Goal: Task Accomplishment & Management: Manage account settings

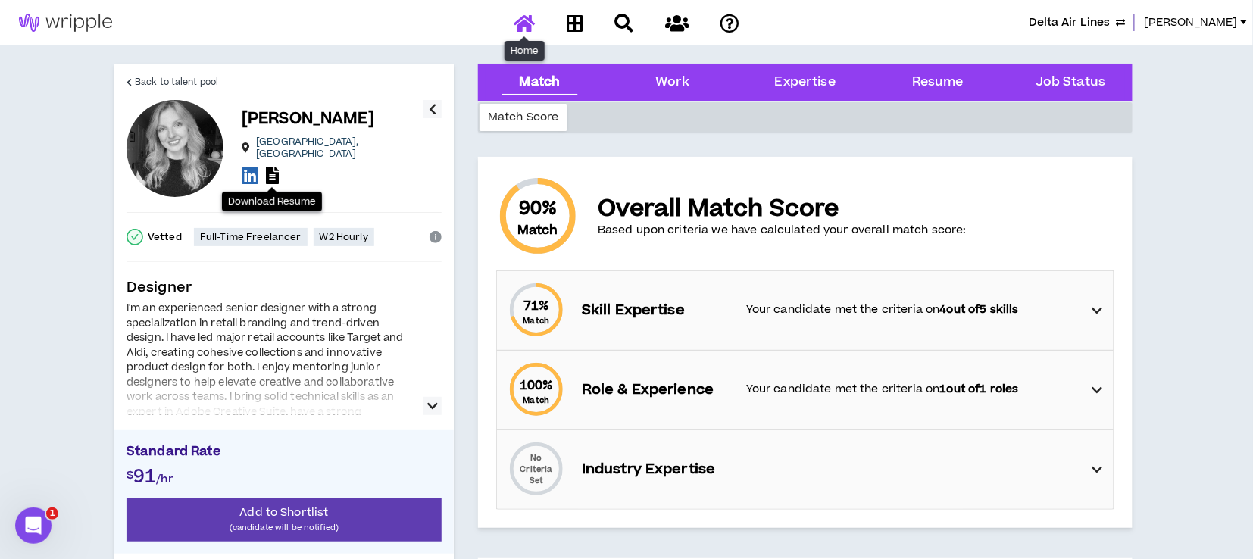
click at [520, 19] on icon at bounding box center [523, 23] width 21 height 19
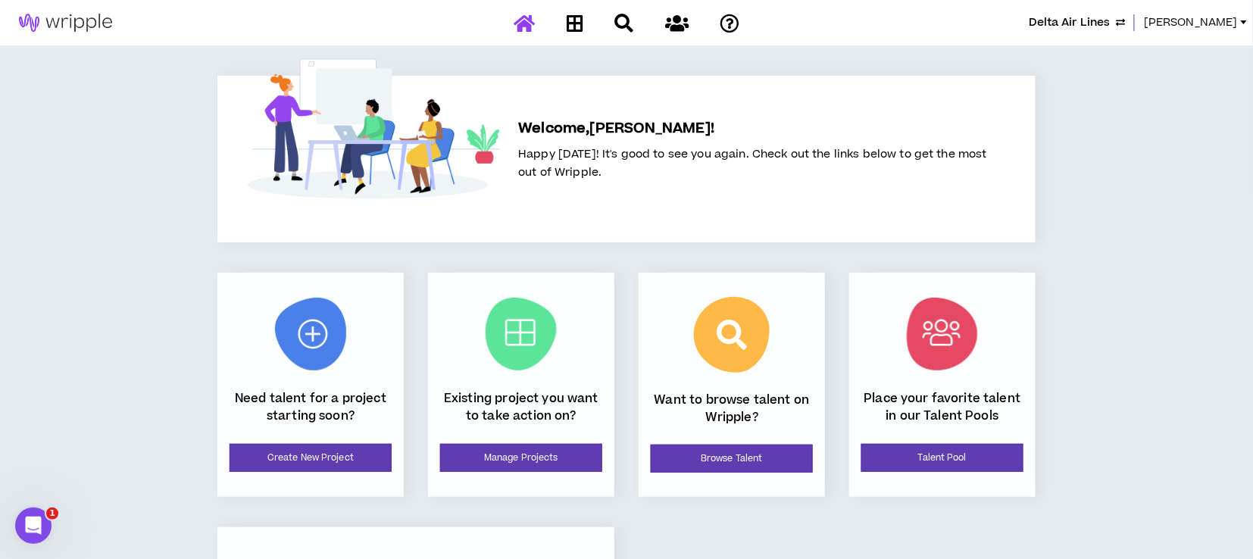
click at [1184, 17] on span "[PERSON_NAME]" at bounding box center [1191, 22] width 94 height 17
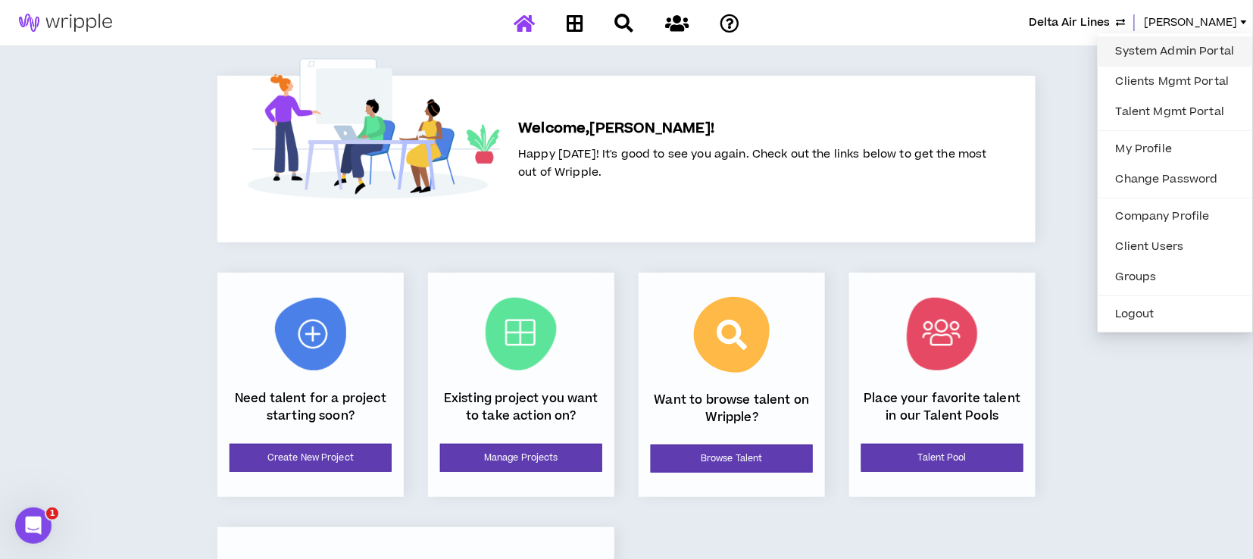
click at [1182, 50] on link "System Admin Portal" at bounding box center [1175, 51] width 137 height 23
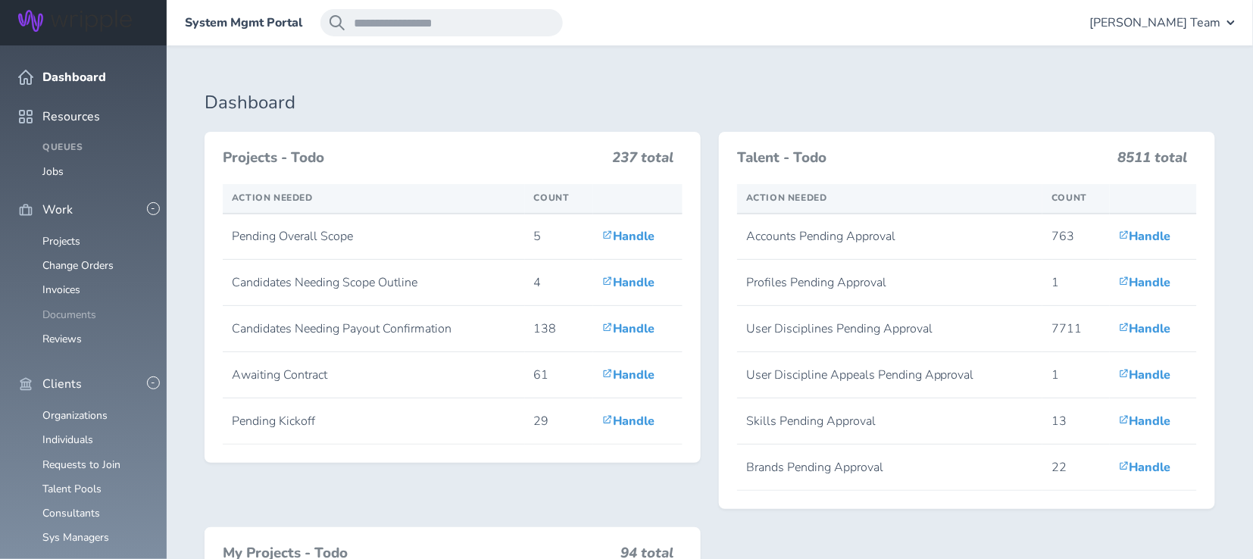
scroll to position [504, 0]
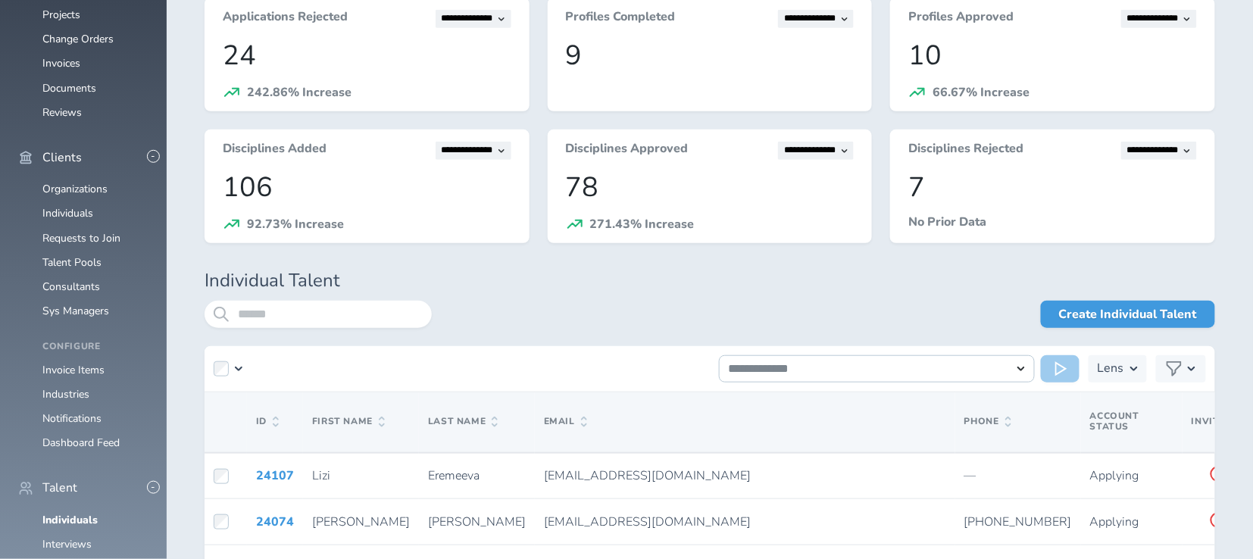
scroll to position [248, 0]
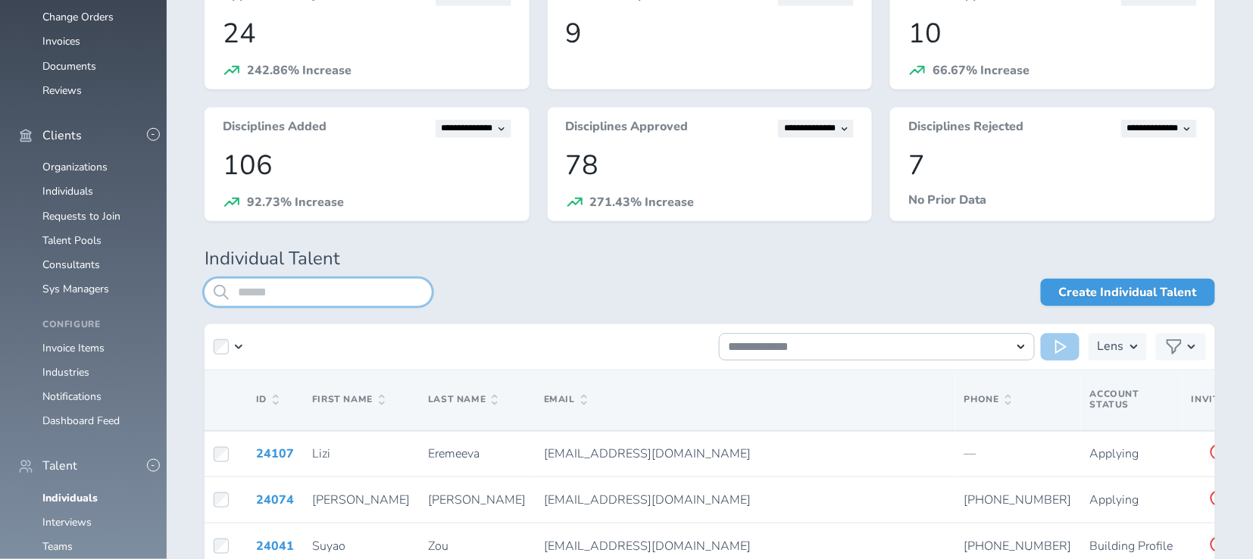
click at [324, 294] on input "search" at bounding box center [317, 292] width 227 height 27
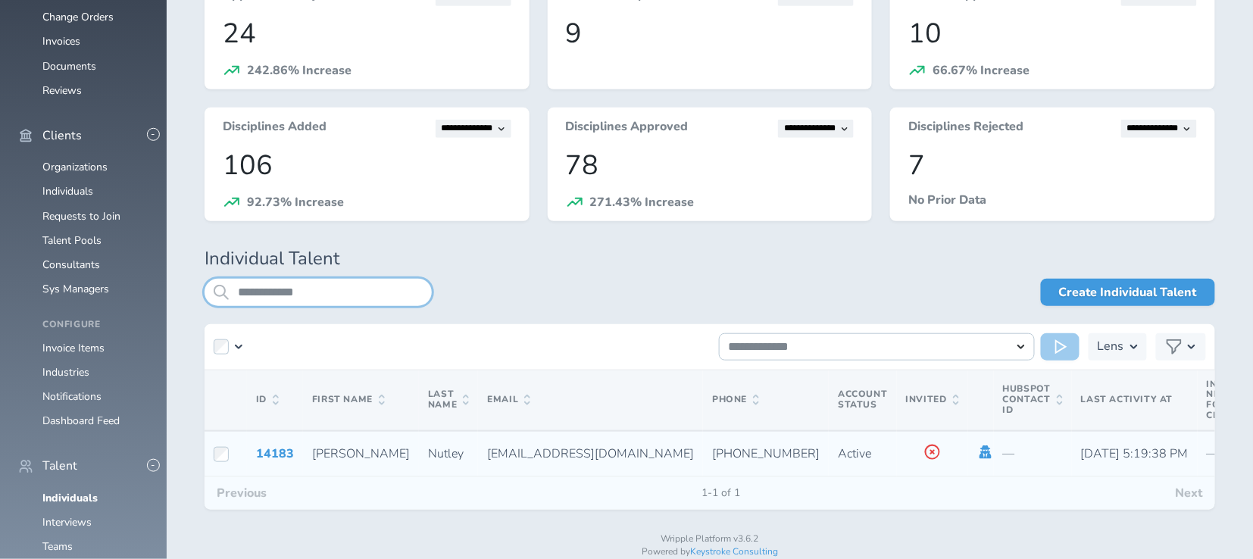
type input "**********"
click at [977, 454] on icon at bounding box center [985, 452] width 17 height 14
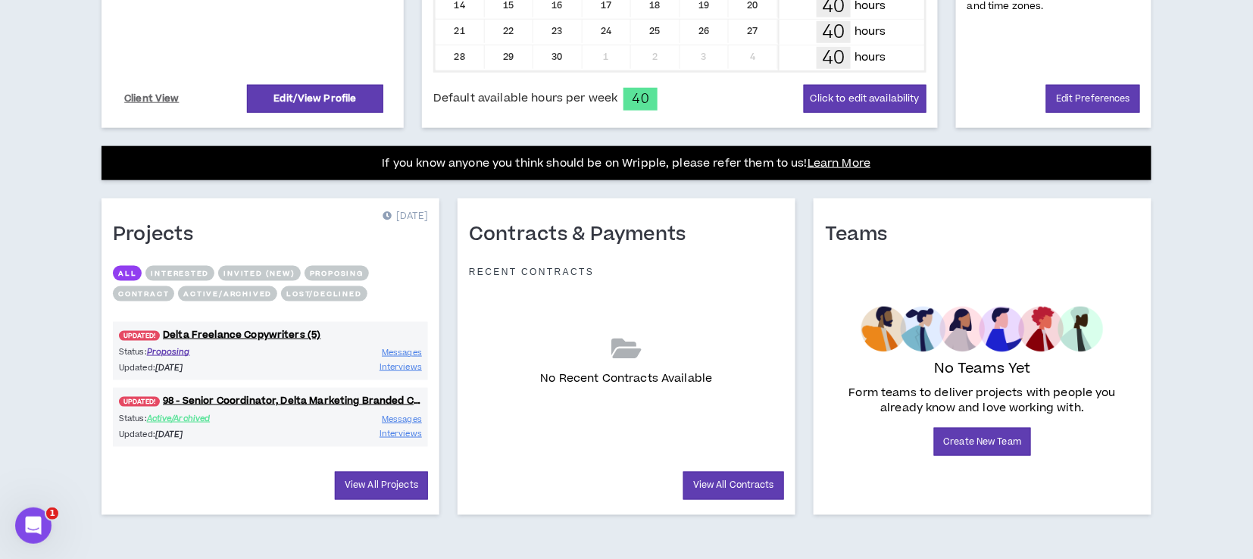
scroll to position [461, 0]
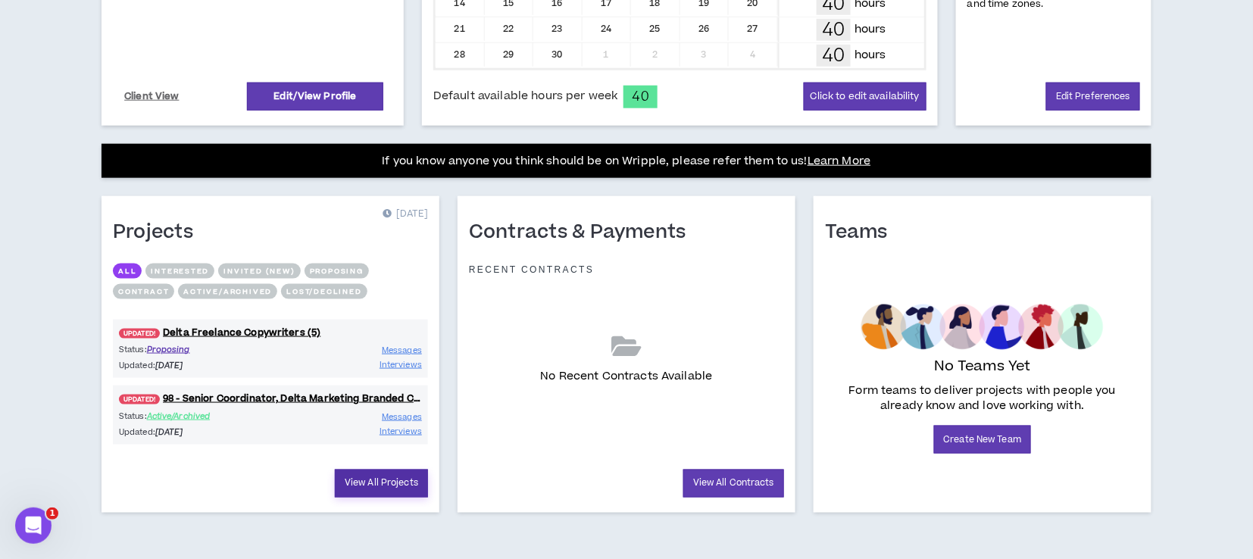
click at [402, 479] on link "View All Projects" at bounding box center [381, 484] width 93 height 28
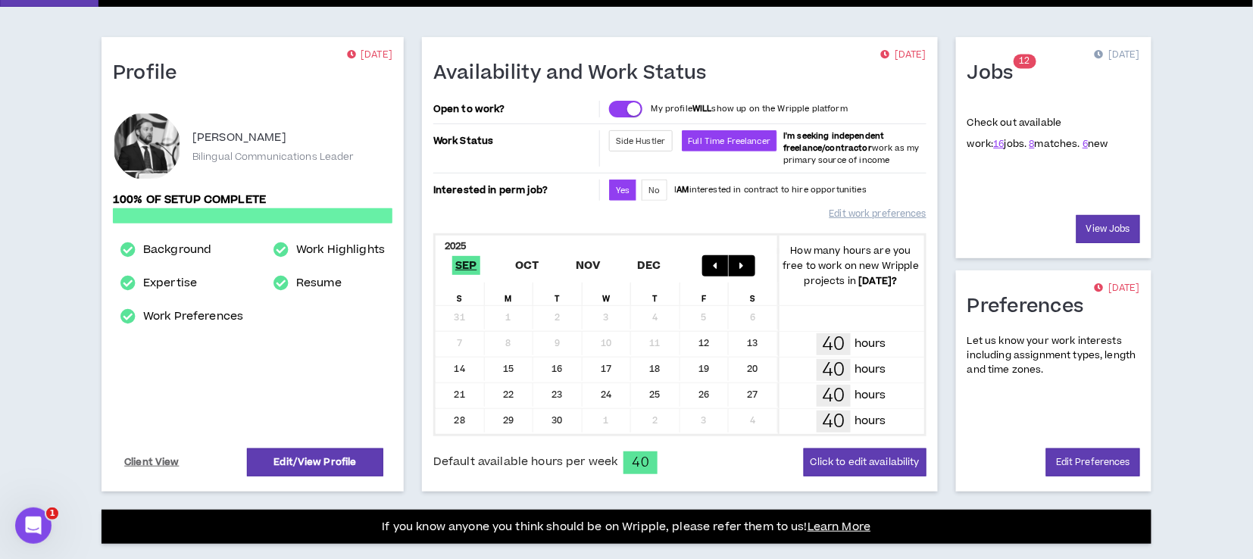
scroll to position [58, 0]
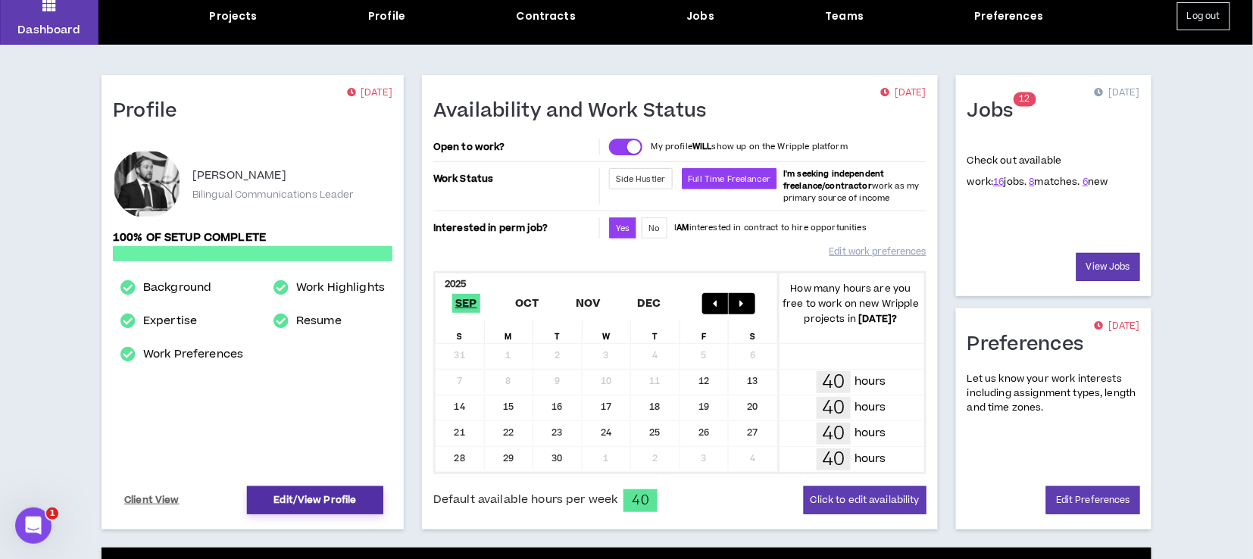
click at [300, 498] on link "Edit/View Profile" at bounding box center [315, 500] width 136 height 28
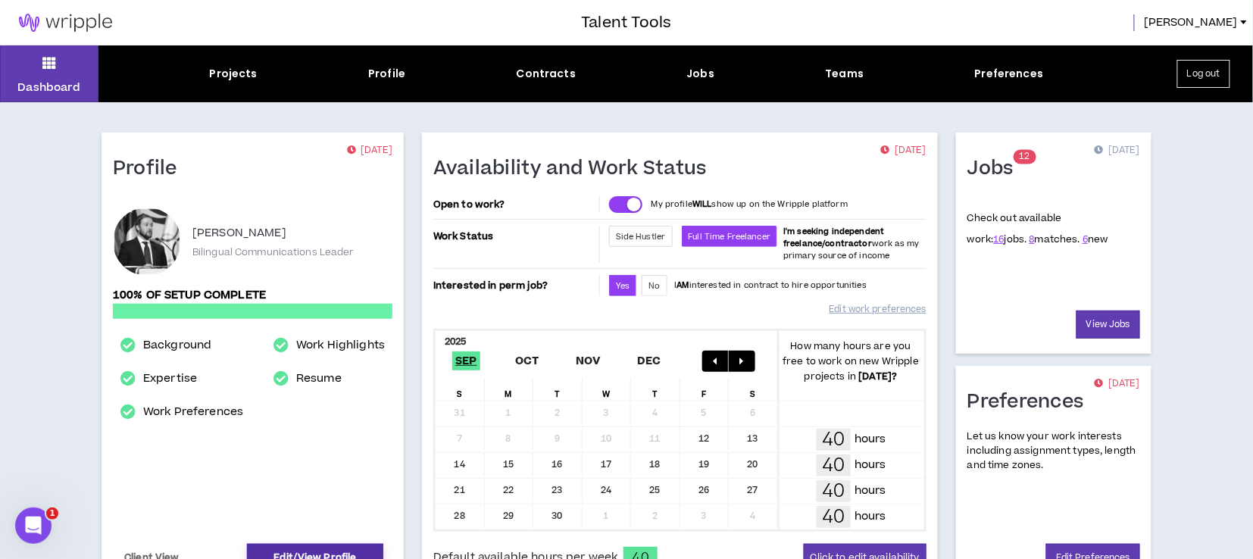
select select "*"
select select "US"
select select "*******"
select select "*"
select select "**********"
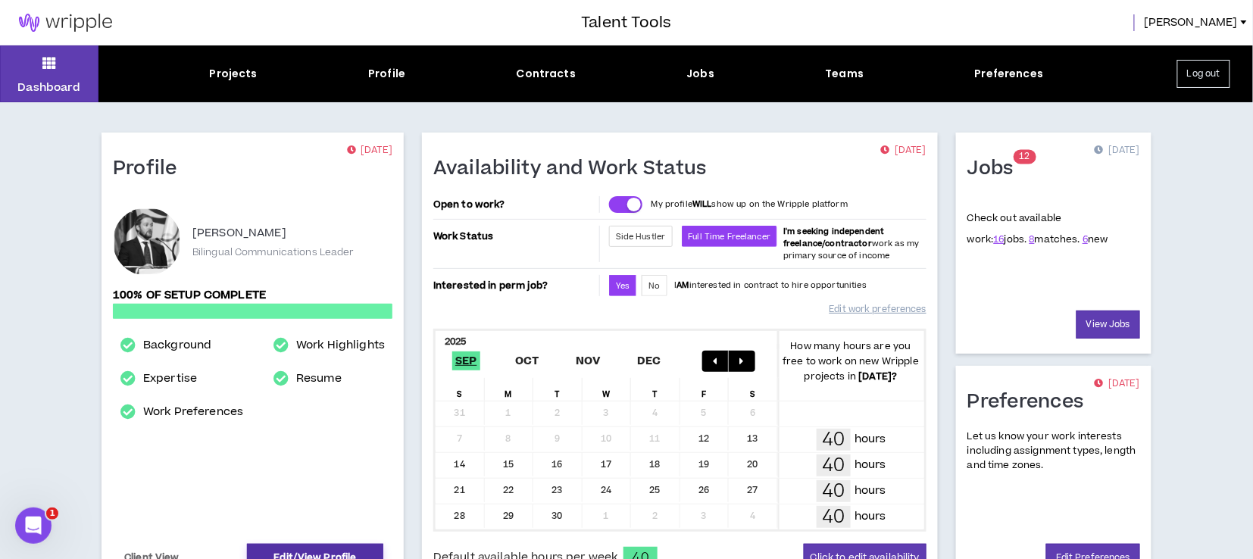
select select "*****"
select select "***"
select select "**********"
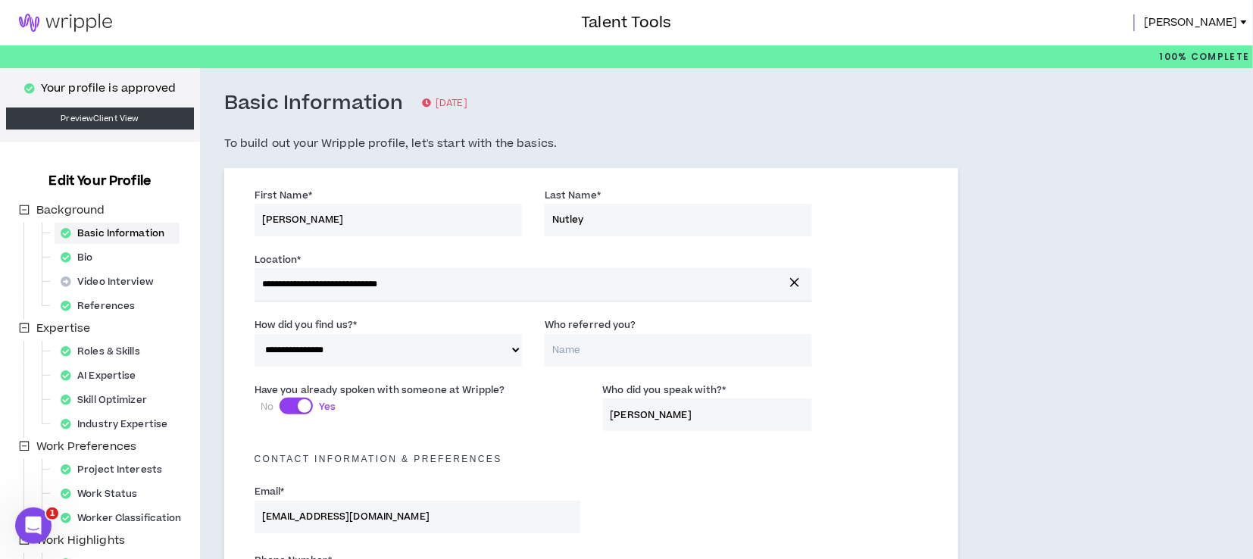
click at [1219, 17] on span "Kevin" at bounding box center [1191, 22] width 94 height 17
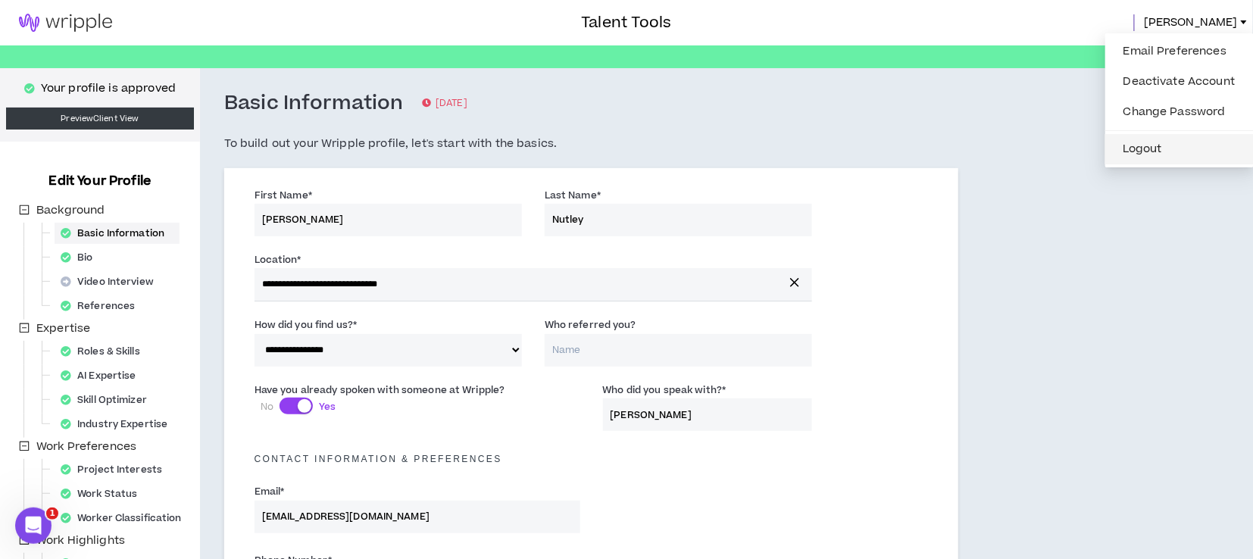
click at [1183, 145] on button "Logout" at bounding box center [1179, 149] width 130 height 23
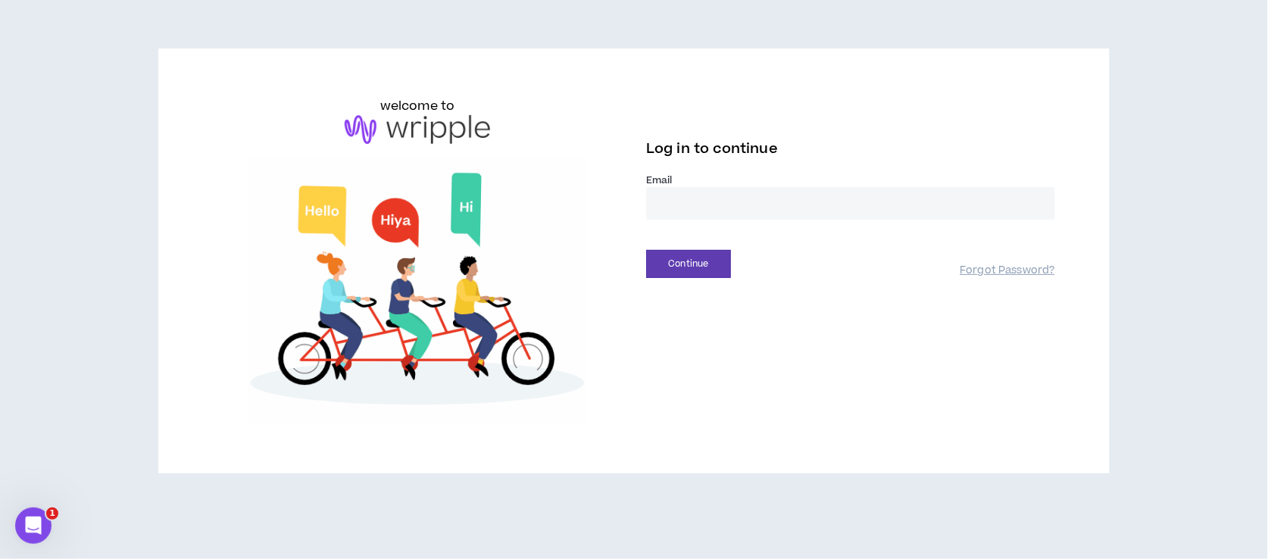
click at [713, 200] on input "email" at bounding box center [850, 203] width 409 height 33
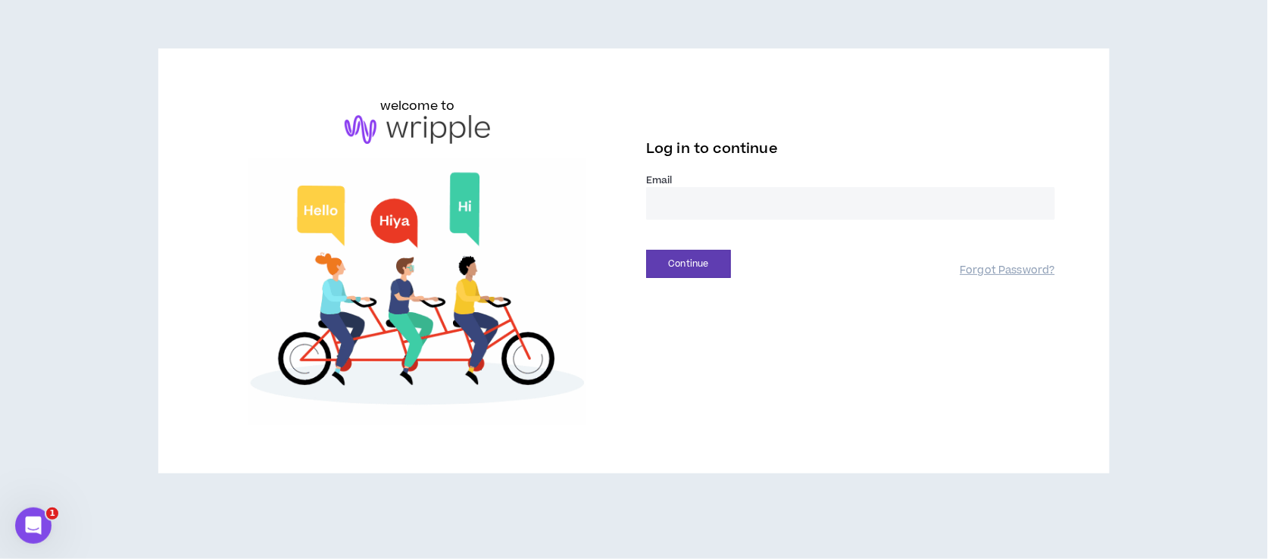
type input "**********"
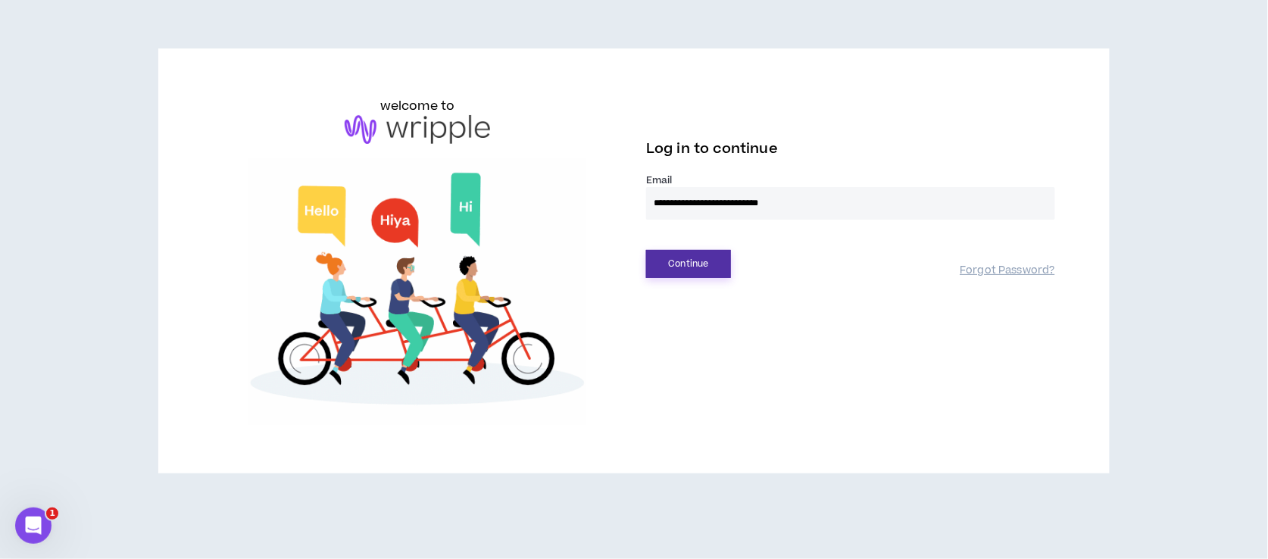
click at [707, 262] on button "Continue" at bounding box center [688, 264] width 85 height 28
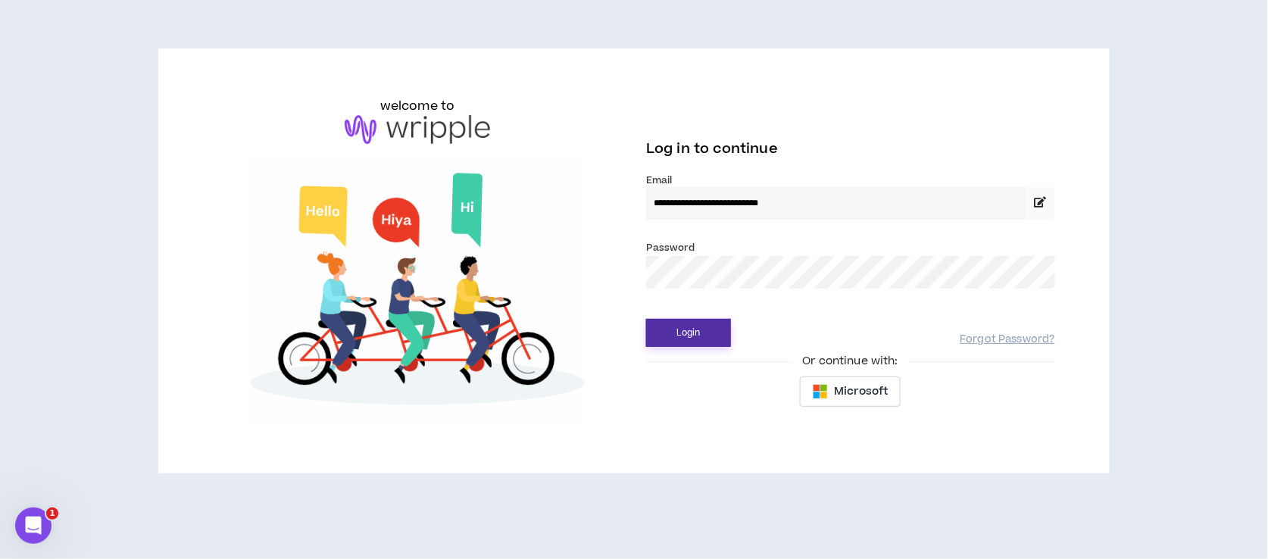
click at [696, 339] on button "Login" at bounding box center [688, 333] width 85 height 28
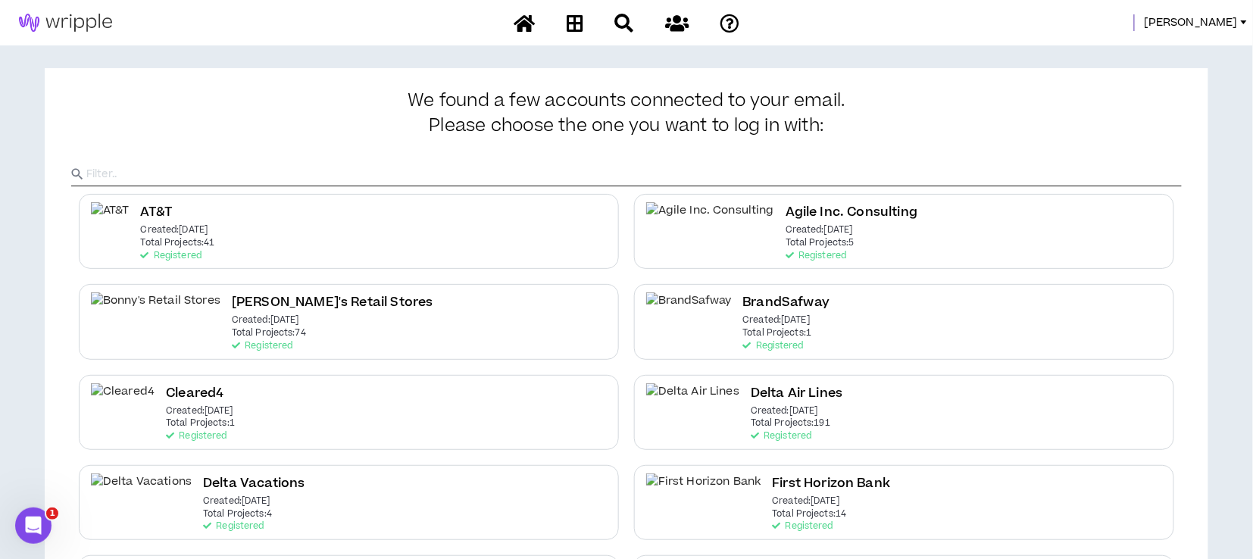
click at [751, 403] on div "Delta Air Lines Created: Dec 7 2020 Total Projects: 191 Registered" at bounding box center [797, 412] width 92 height 58
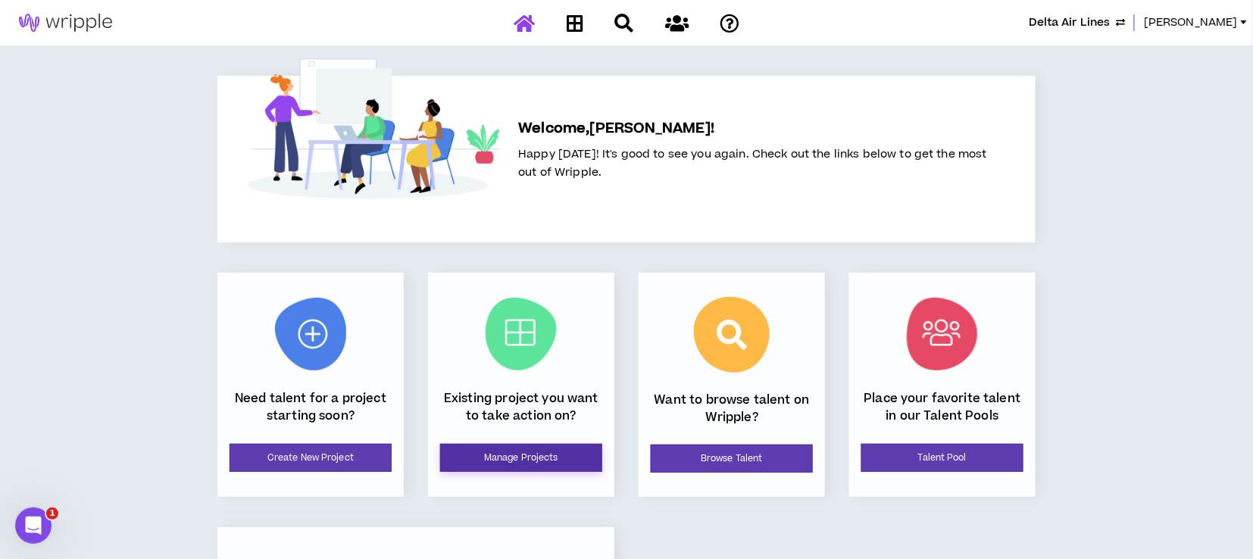
click at [554, 460] on link "Manage Projects" at bounding box center [521, 458] width 162 height 28
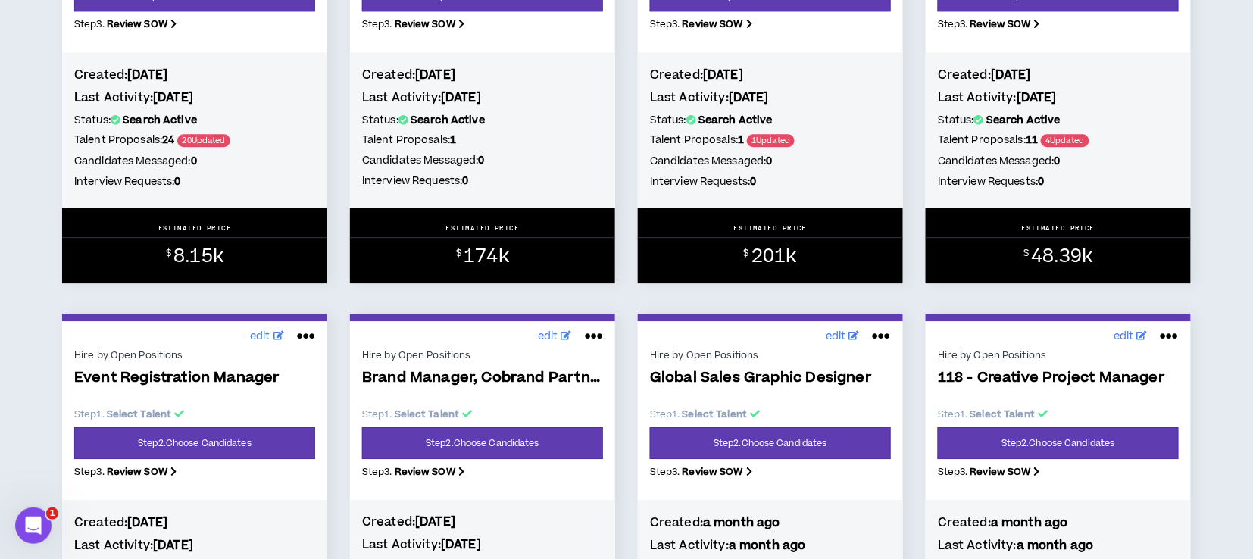
scroll to position [1413, 0]
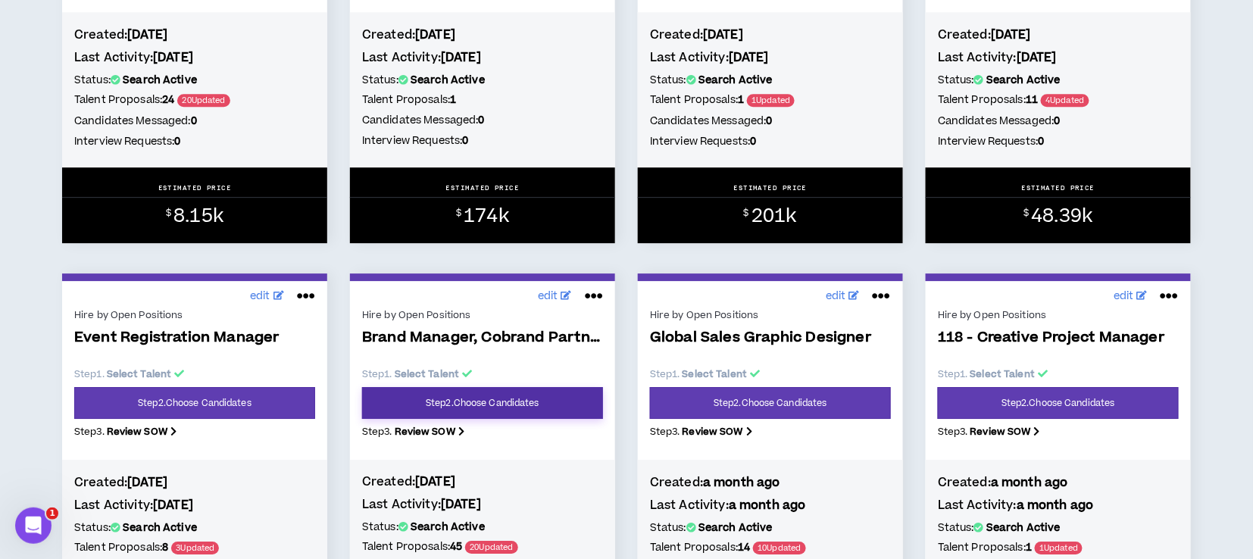
click at [497, 407] on link "Step 2 . Choose Candidates" at bounding box center [482, 403] width 241 height 32
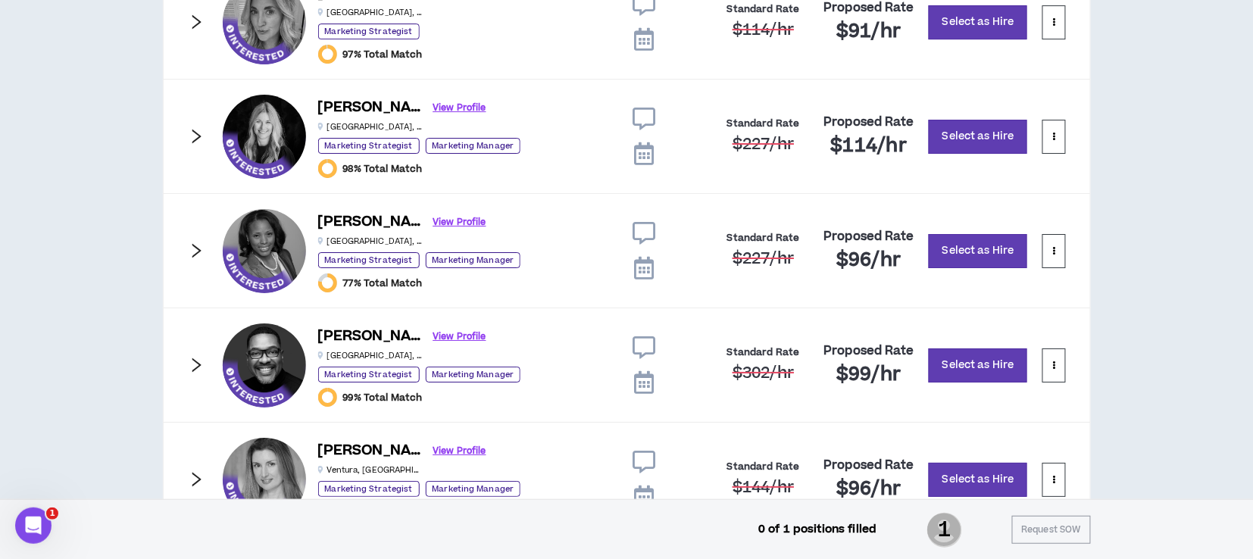
scroll to position [1525, 0]
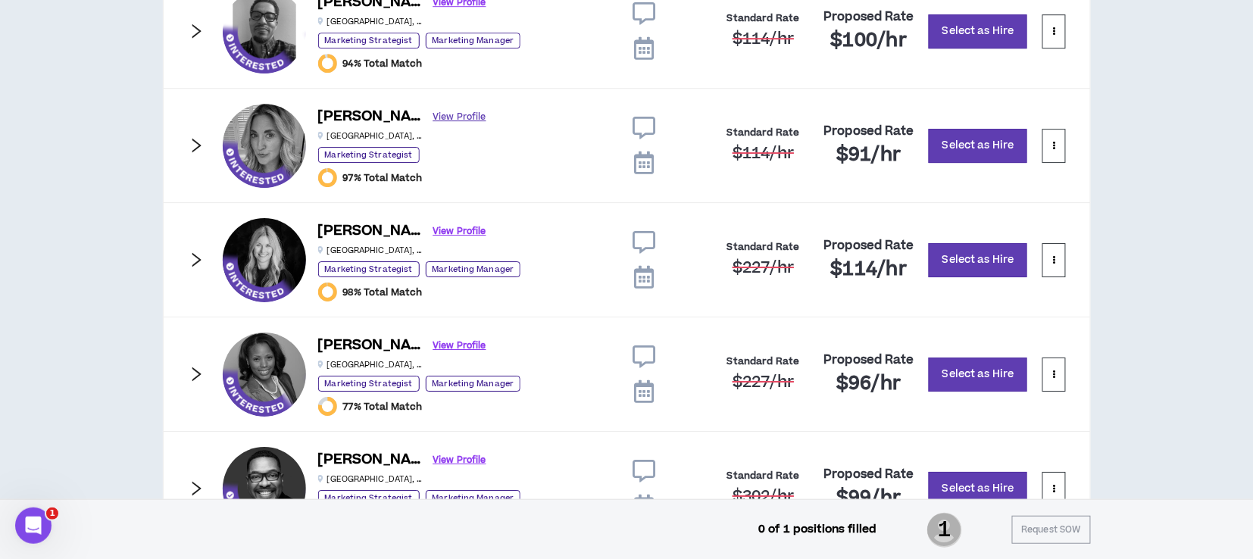
click at [433, 117] on link "View Profile" at bounding box center [459, 117] width 53 height 27
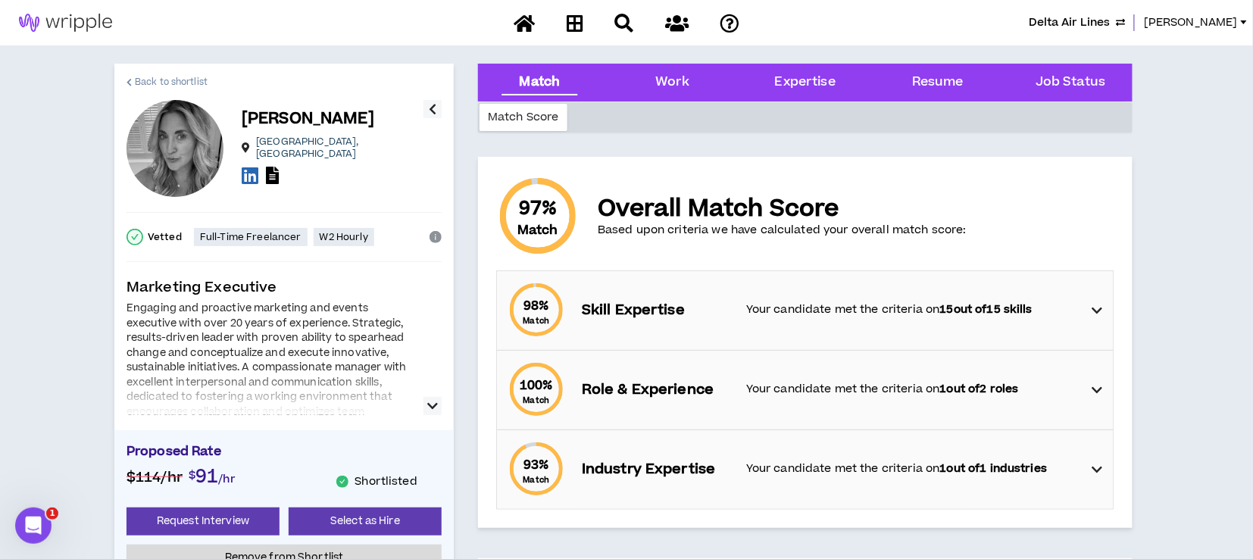
click at [153, 80] on span "Back to shortlist" at bounding box center [171, 82] width 73 height 14
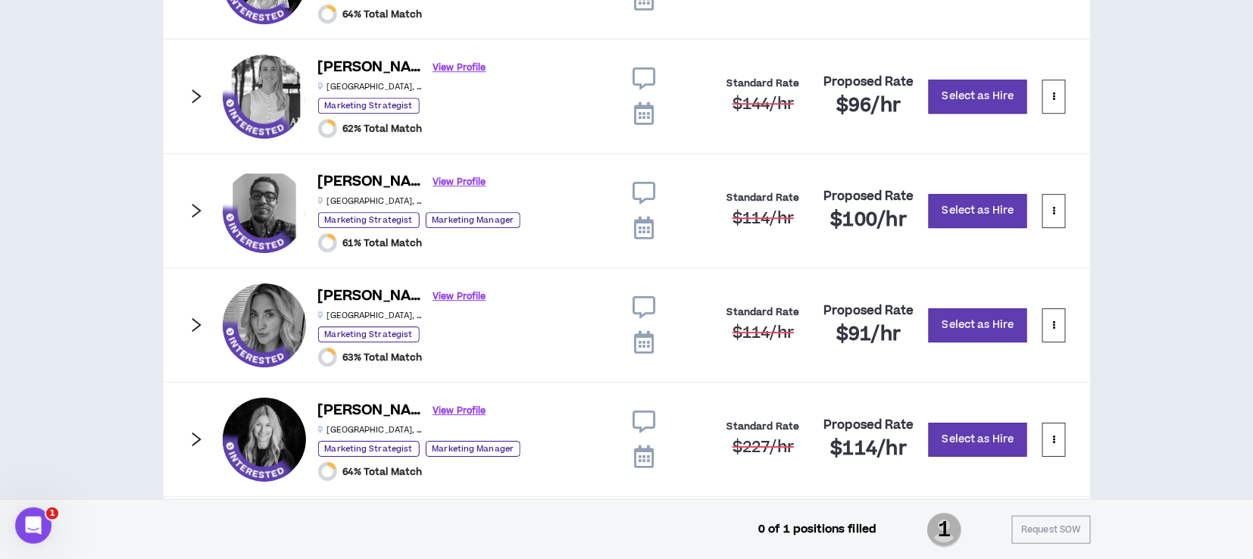
scroll to position [1525, 0]
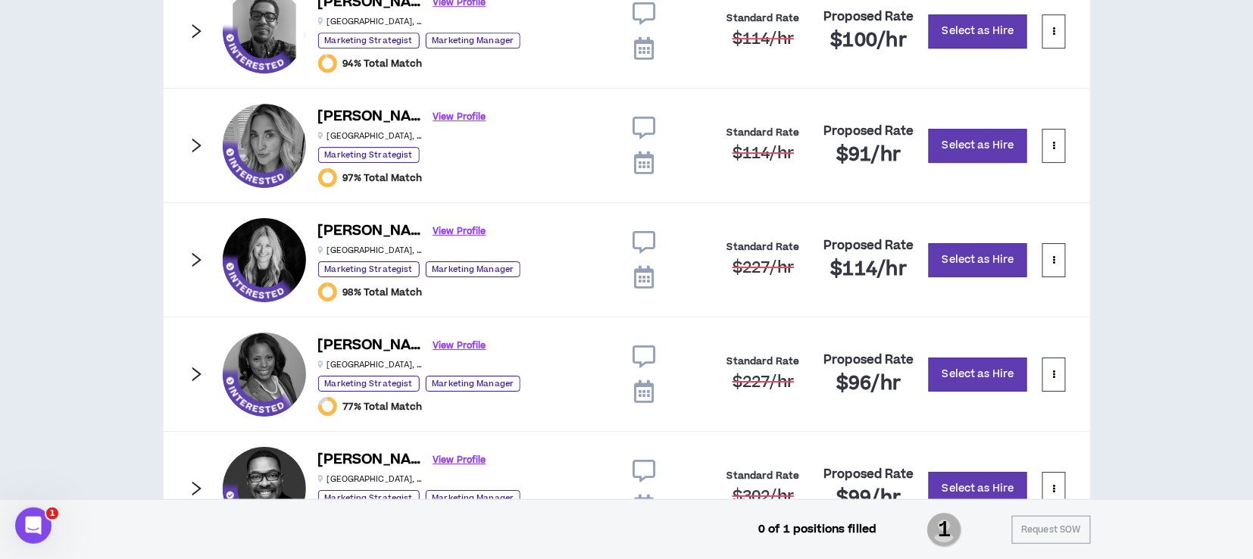
click at [640, 119] on icon at bounding box center [643, 128] width 23 height 23
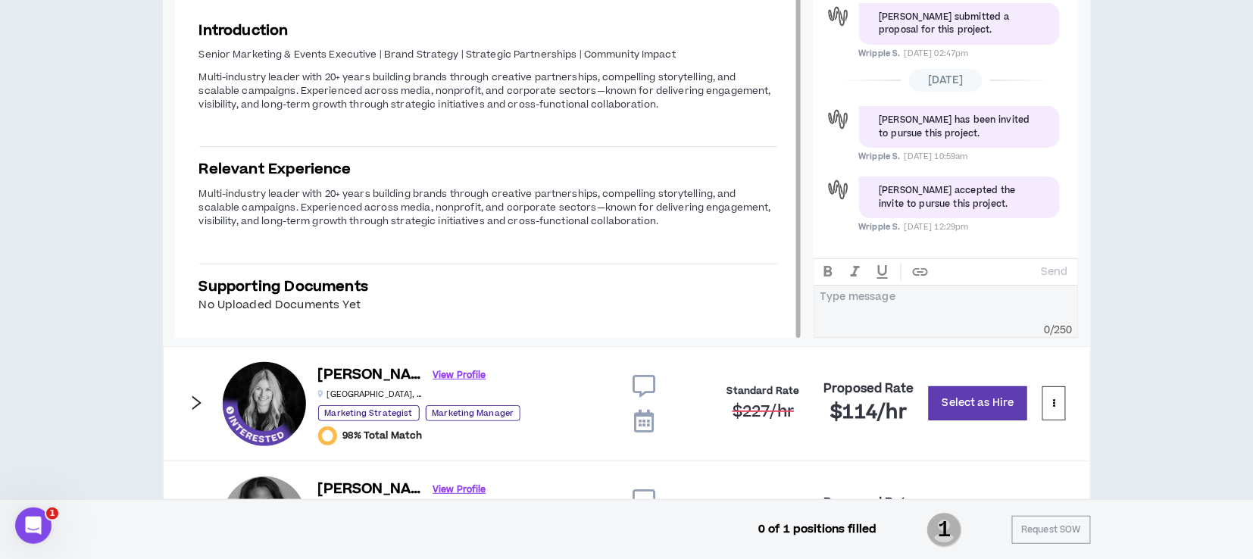
scroll to position [1768, 0]
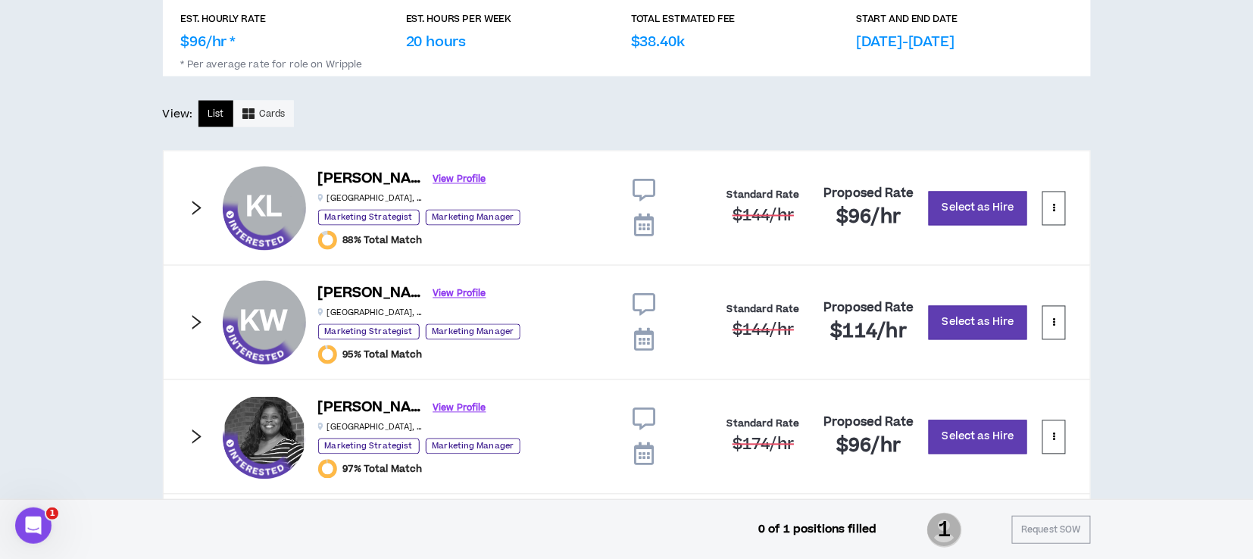
scroll to position [759, 0]
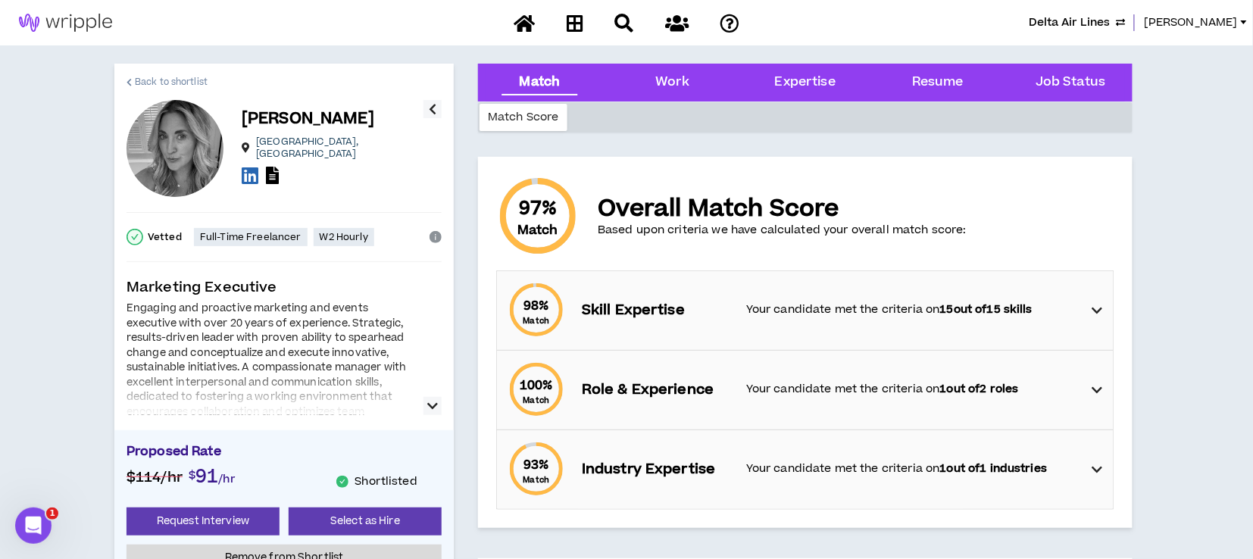
click at [171, 82] on span "Back to shortlist" at bounding box center [171, 82] width 73 height 14
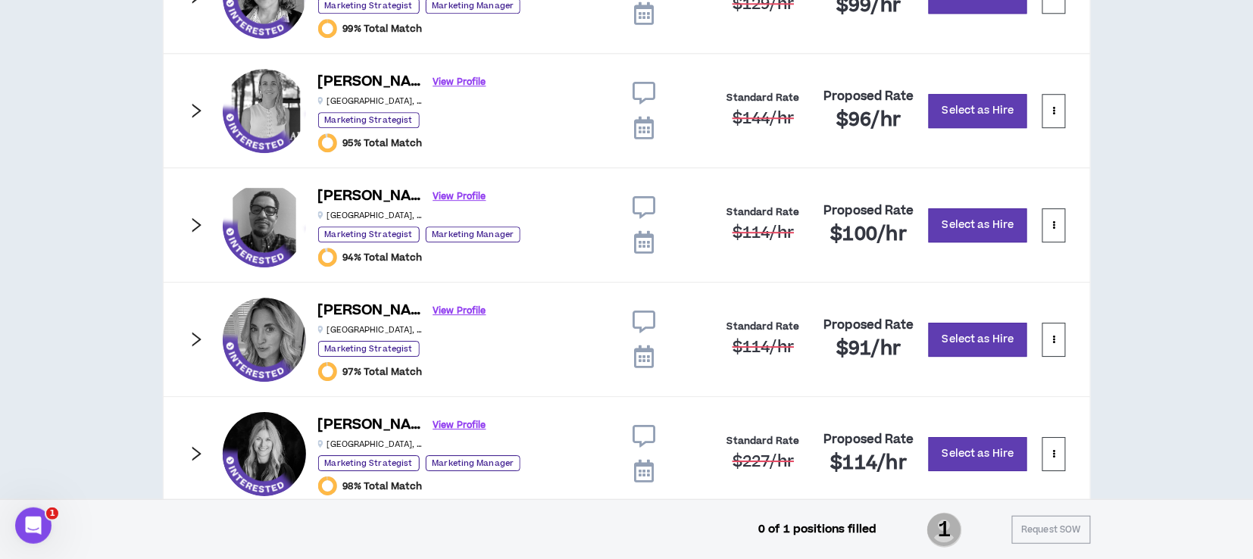
scroll to position [1365, 0]
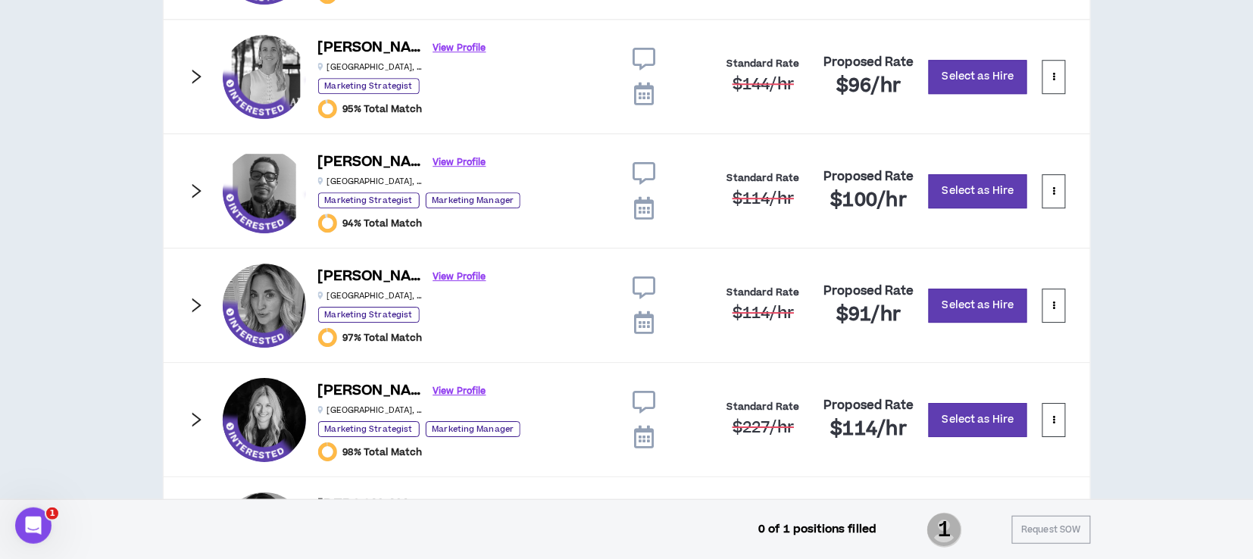
click at [644, 282] on icon at bounding box center [643, 287] width 23 height 23
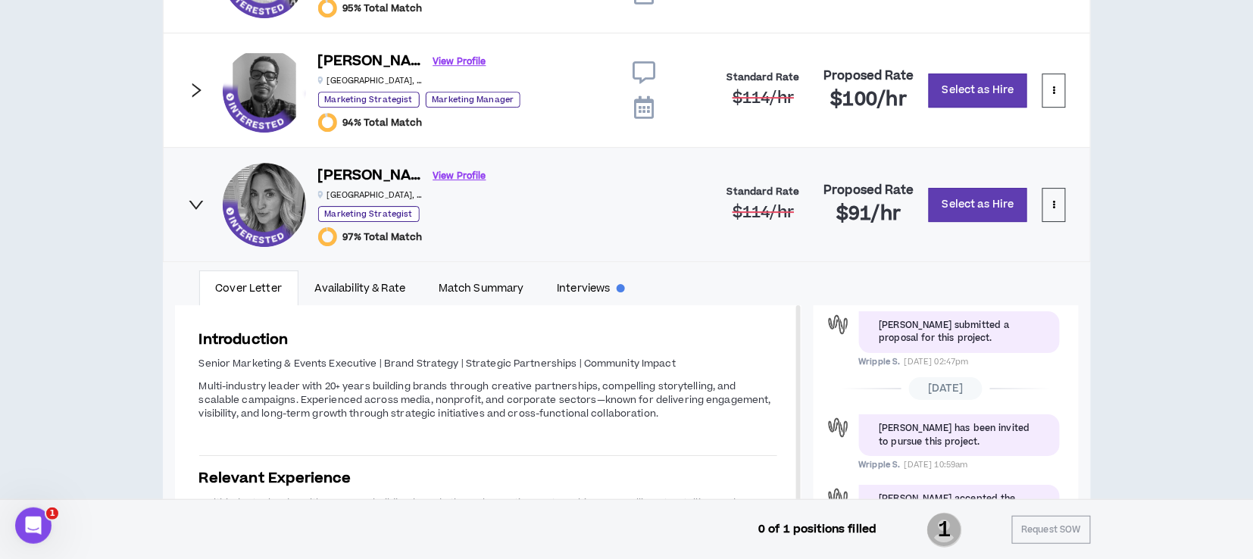
scroll to position [1566, 0]
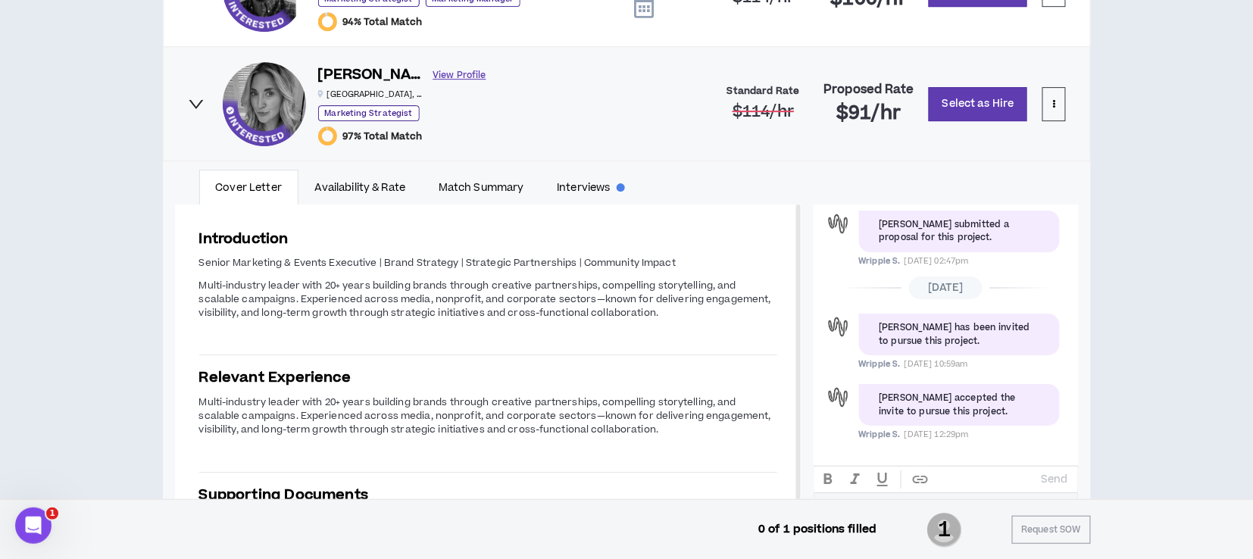
click at [433, 73] on link "View Profile" at bounding box center [459, 75] width 53 height 27
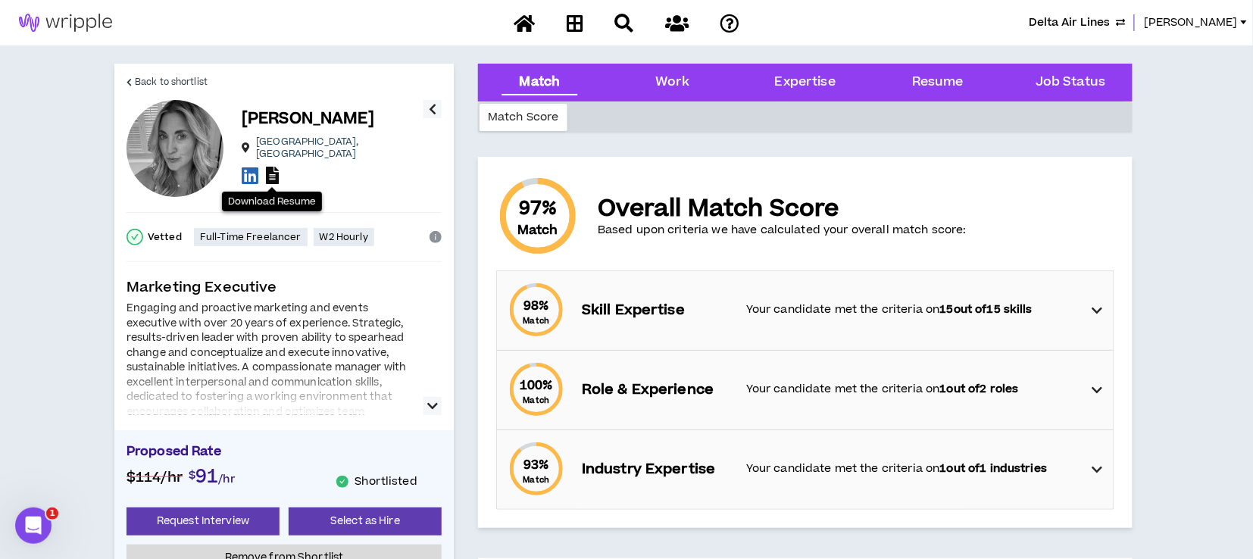
click at [277, 173] on icon at bounding box center [272, 175] width 13 height 17
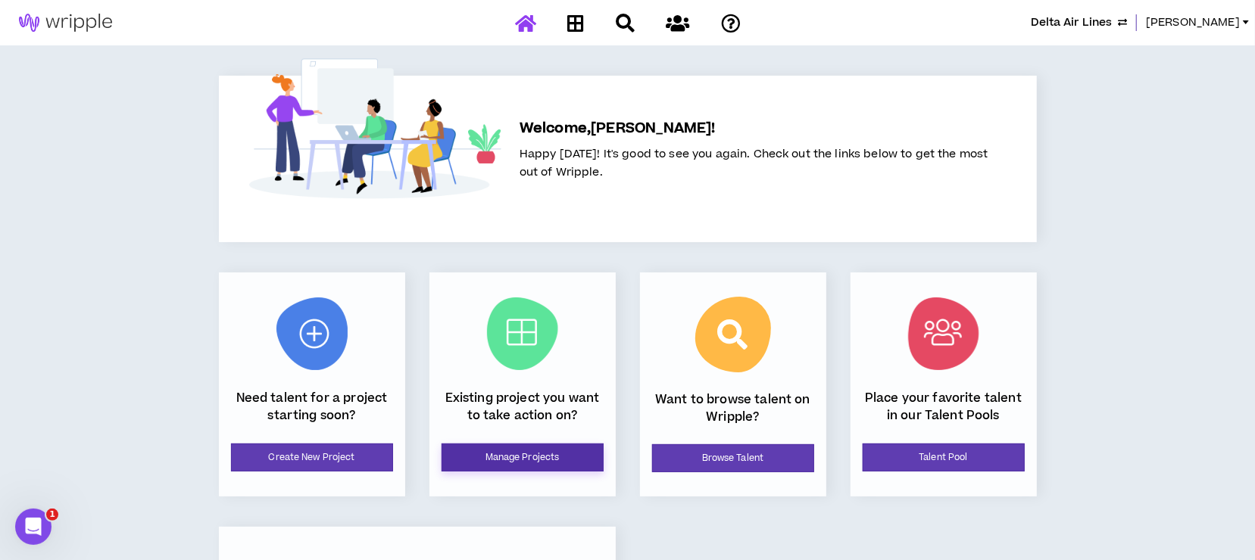
click at [490, 458] on link "Manage Projects" at bounding box center [523, 458] width 162 height 28
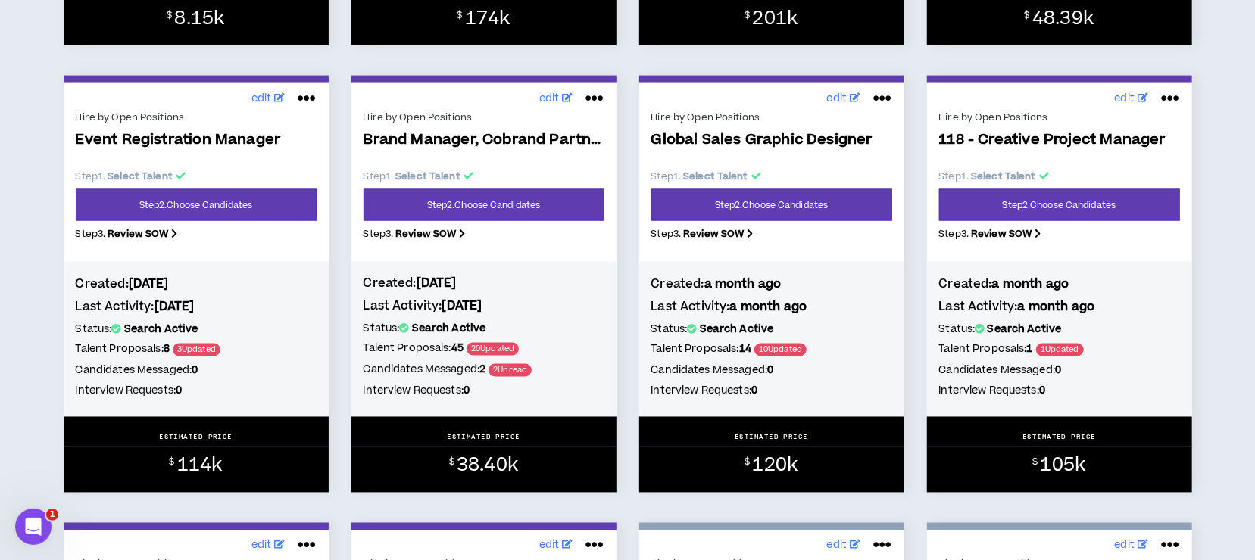
scroll to position [1615, 0]
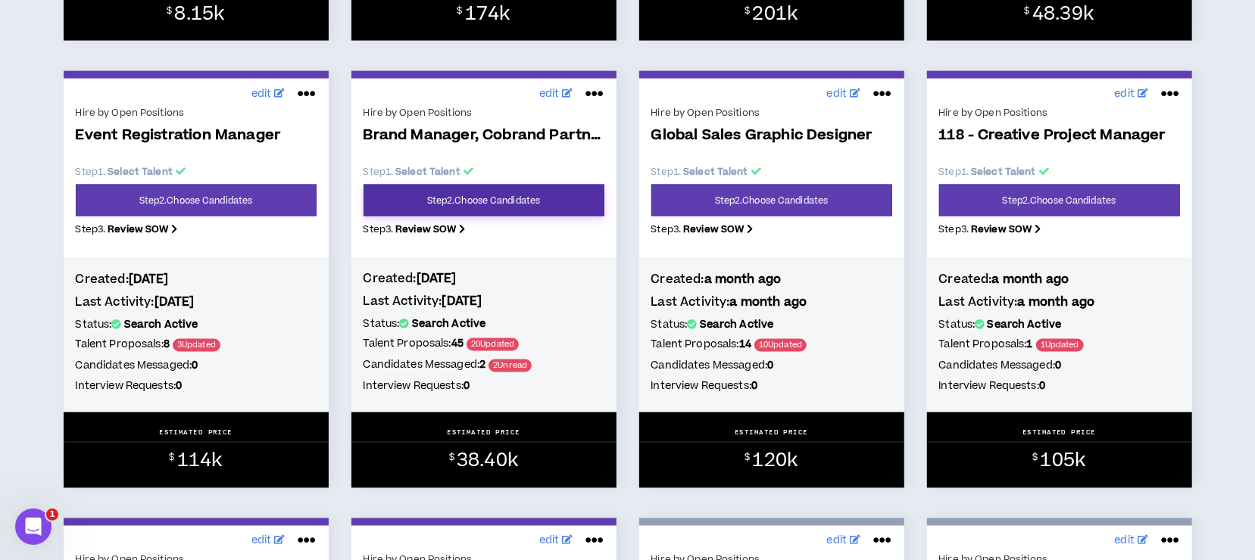
click at [503, 200] on link "Step 2 . Choose Candidates" at bounding box center [484, 201] width 241 height 32
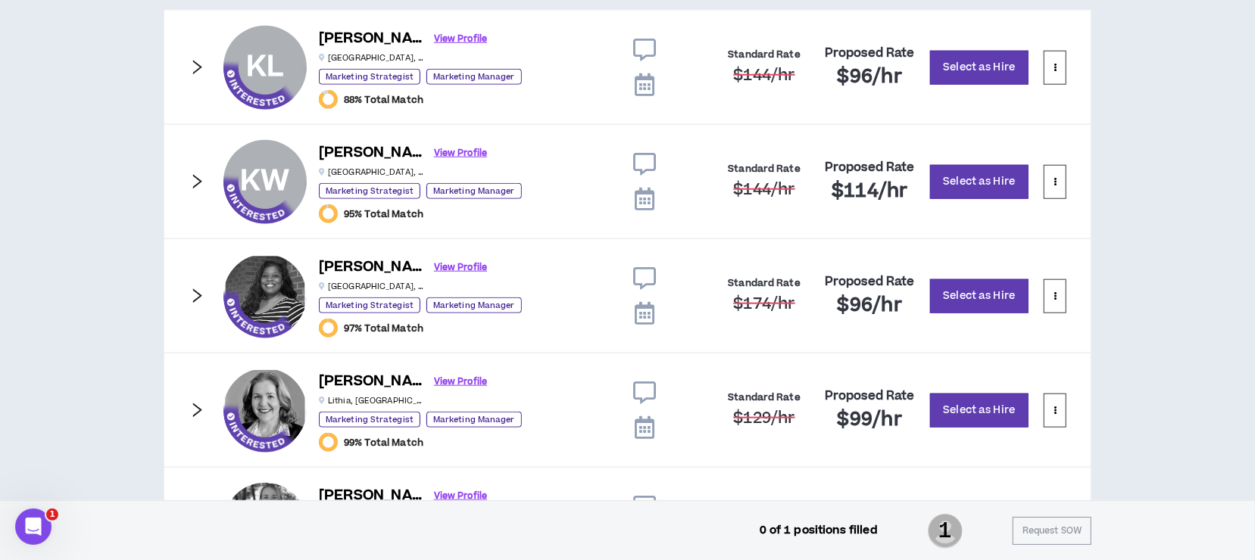
scroll to position [807, 0]
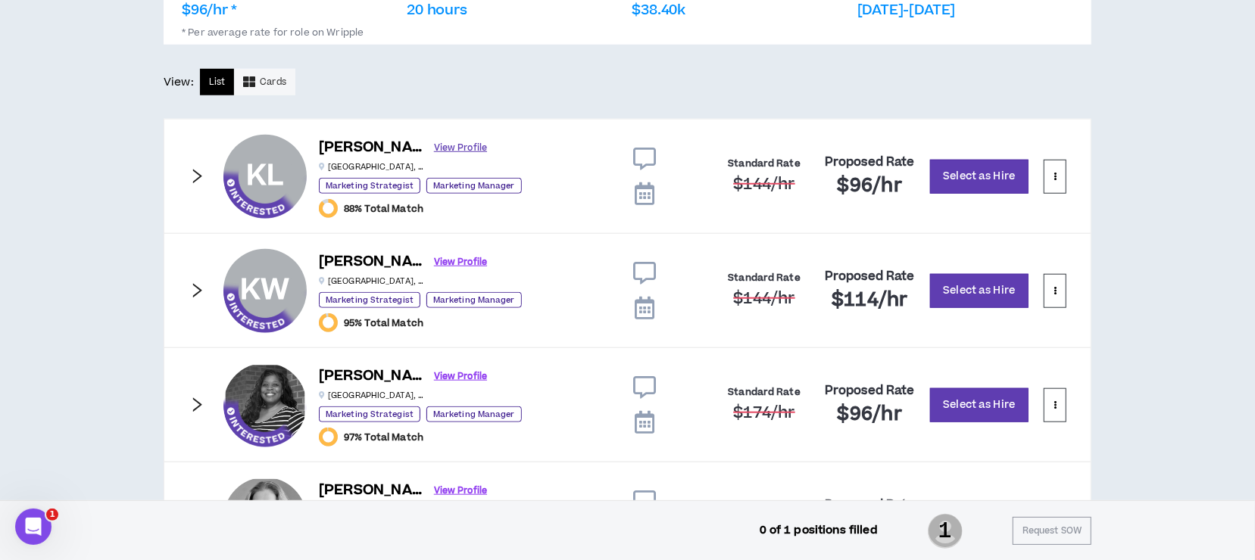
click at [434, 148] on link "View Profile" at bounding box center [460, 148] width 53 height 27
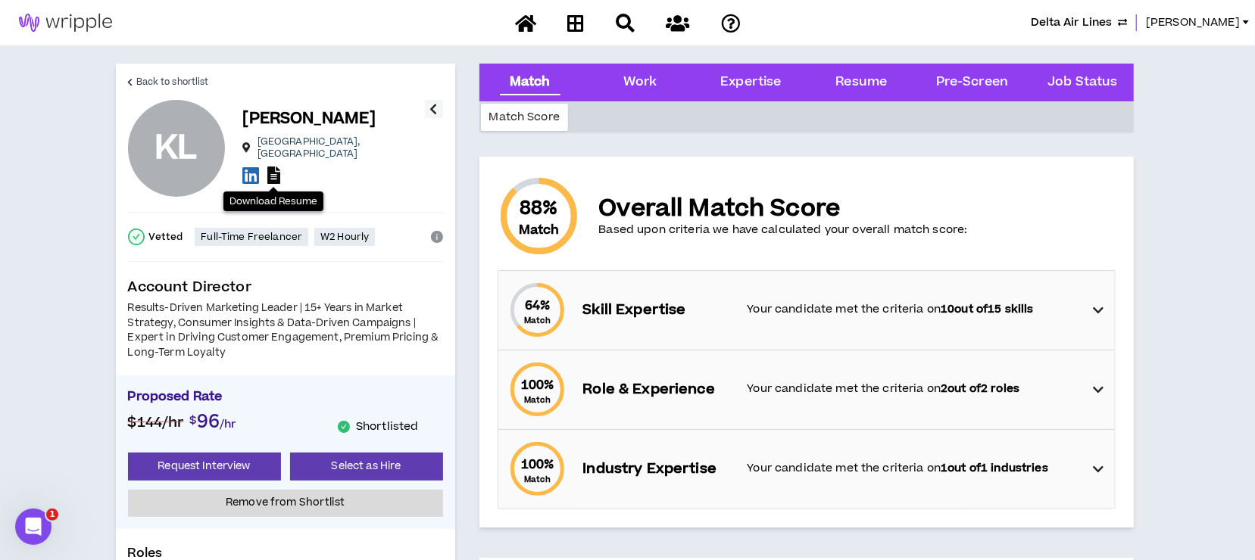
click at [275, 170] on icon at bounding box center [273, 175] width 13 height 17
click at [179, 82] on span "Back to shortlist" at bounding box center [172, 82] width 73 height 14
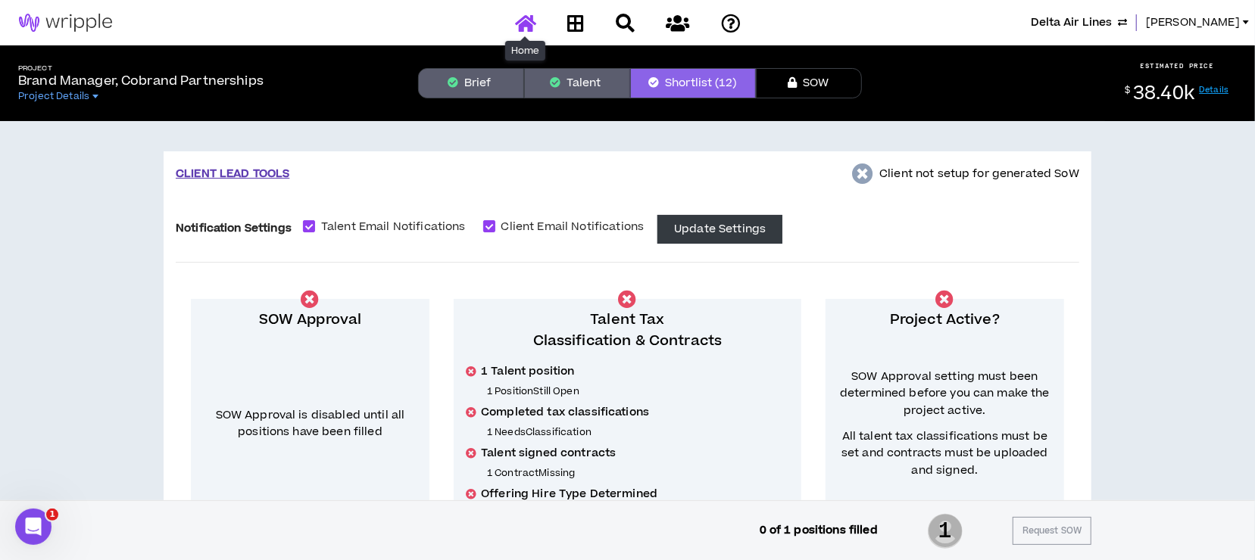
click at [521, 20] on icon at bounding box center [525, 23] width 21 height 19
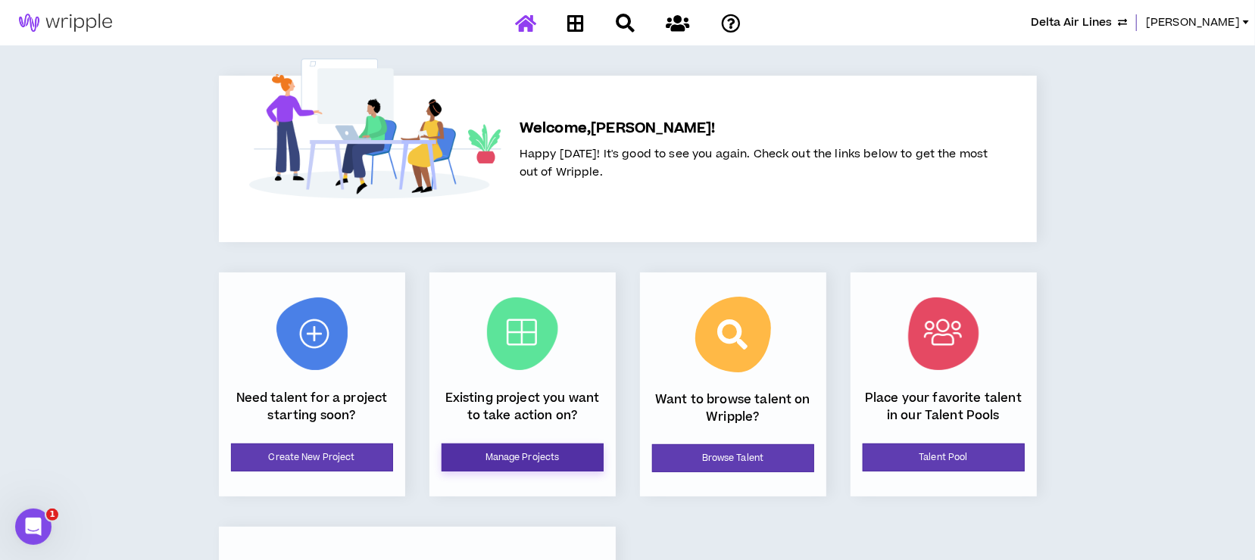
click at [485, 452] on link "Manage Projects" at bounding box center [523, 458] width 162 height 28
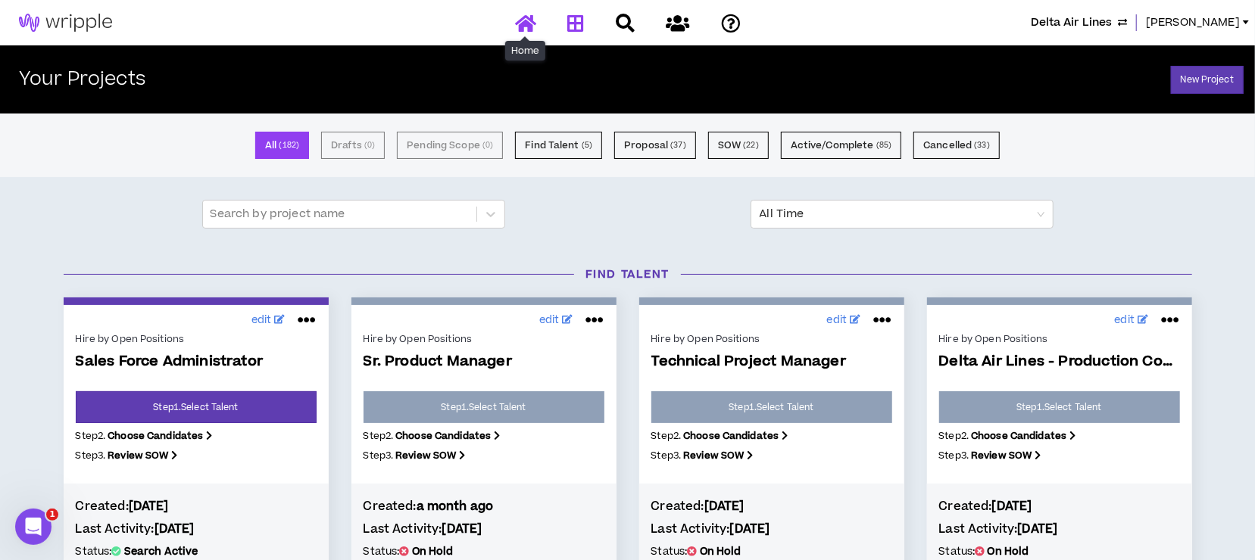
click at [528, 22] on icon at bounding box center [525, 23] width 21 height 19
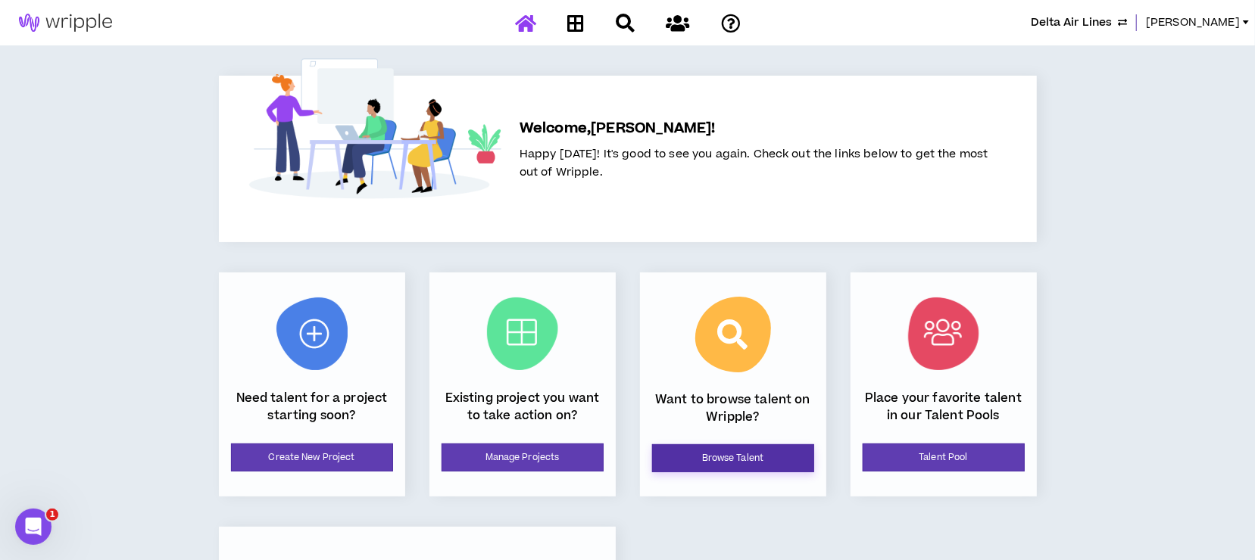
click at [759, 455] on link "Browse Talent" at bounding box center [733, 459] width 162 height 28
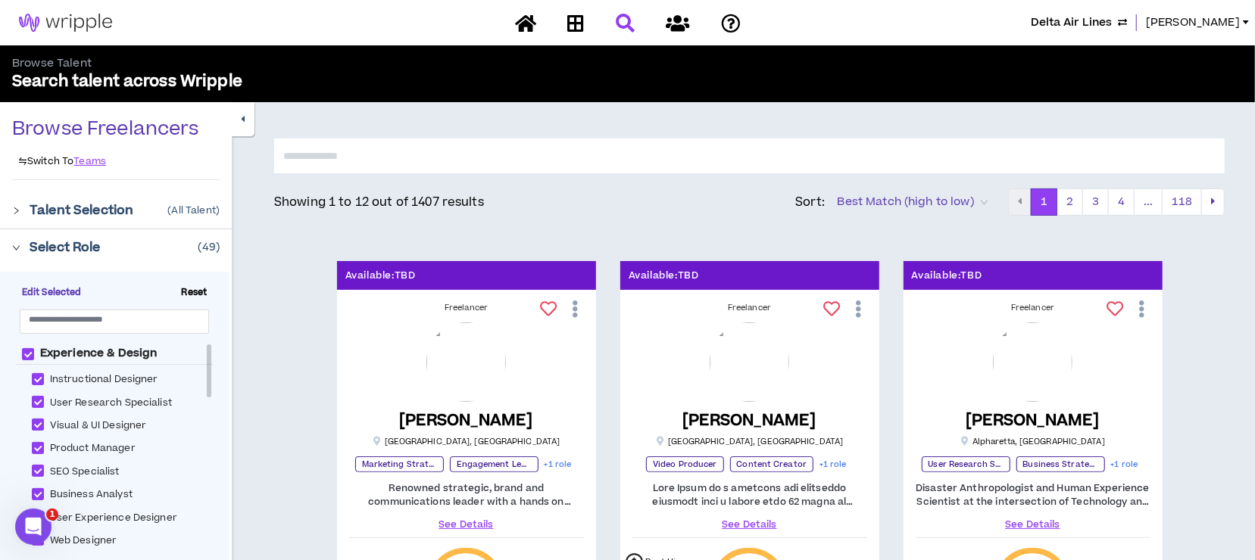
click at [314, 152] on input "text" at bounding box center [749, 156] width 950 height 35
type input "*****"
